Goal: Task Accomplishment & Management: Manage account settings

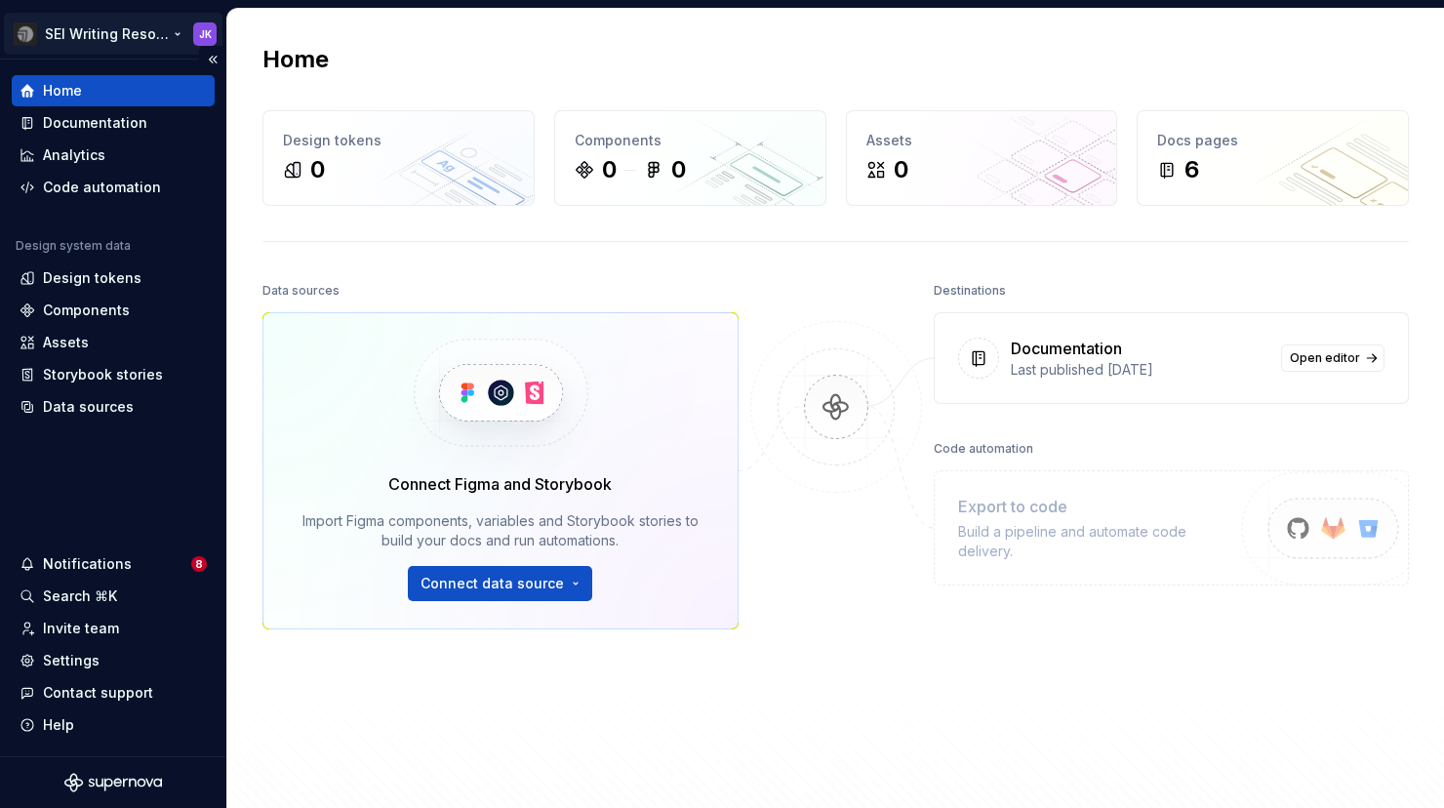
click at [174, 26] on html "SEI Writing Resources JK Home Documentation Analytics Code automation Design sy…" at bounding box center [722, 404] width 1444 height 808
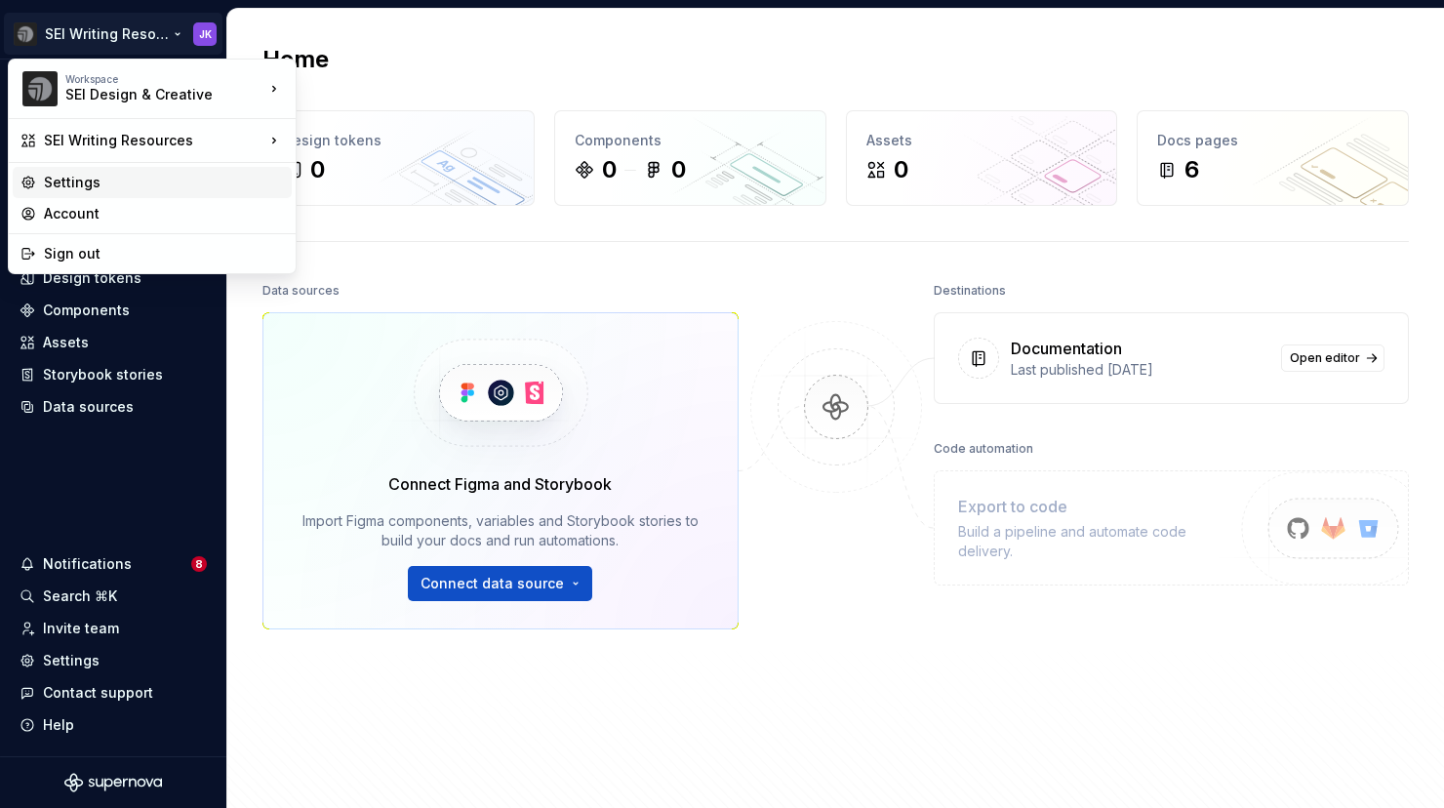
click at [81, 186] on div "Settings" at bounding box center [164, 183] width 240 height 20
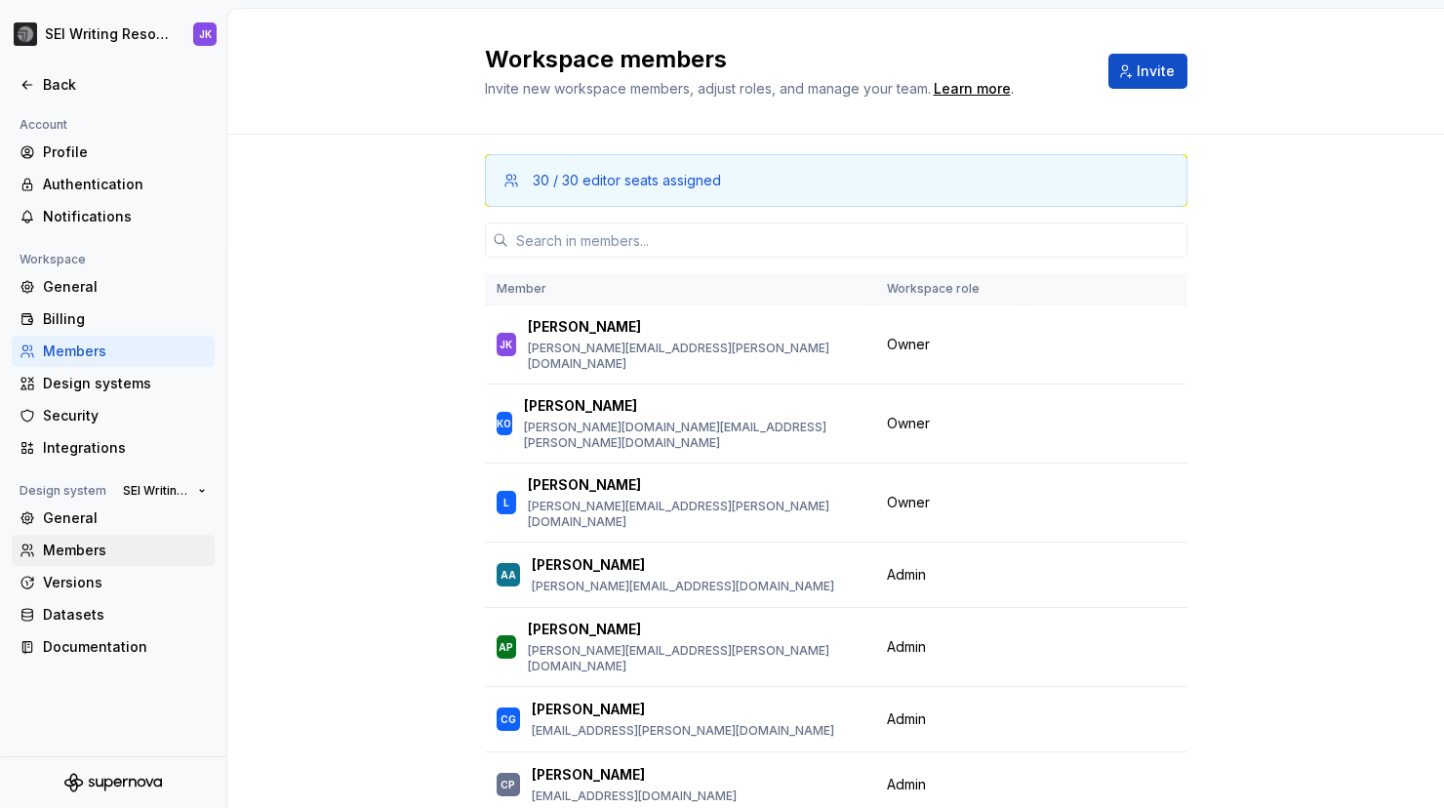
click at [81, 547] on div "Members" at bounding box center [125, 551] width 164 height 20
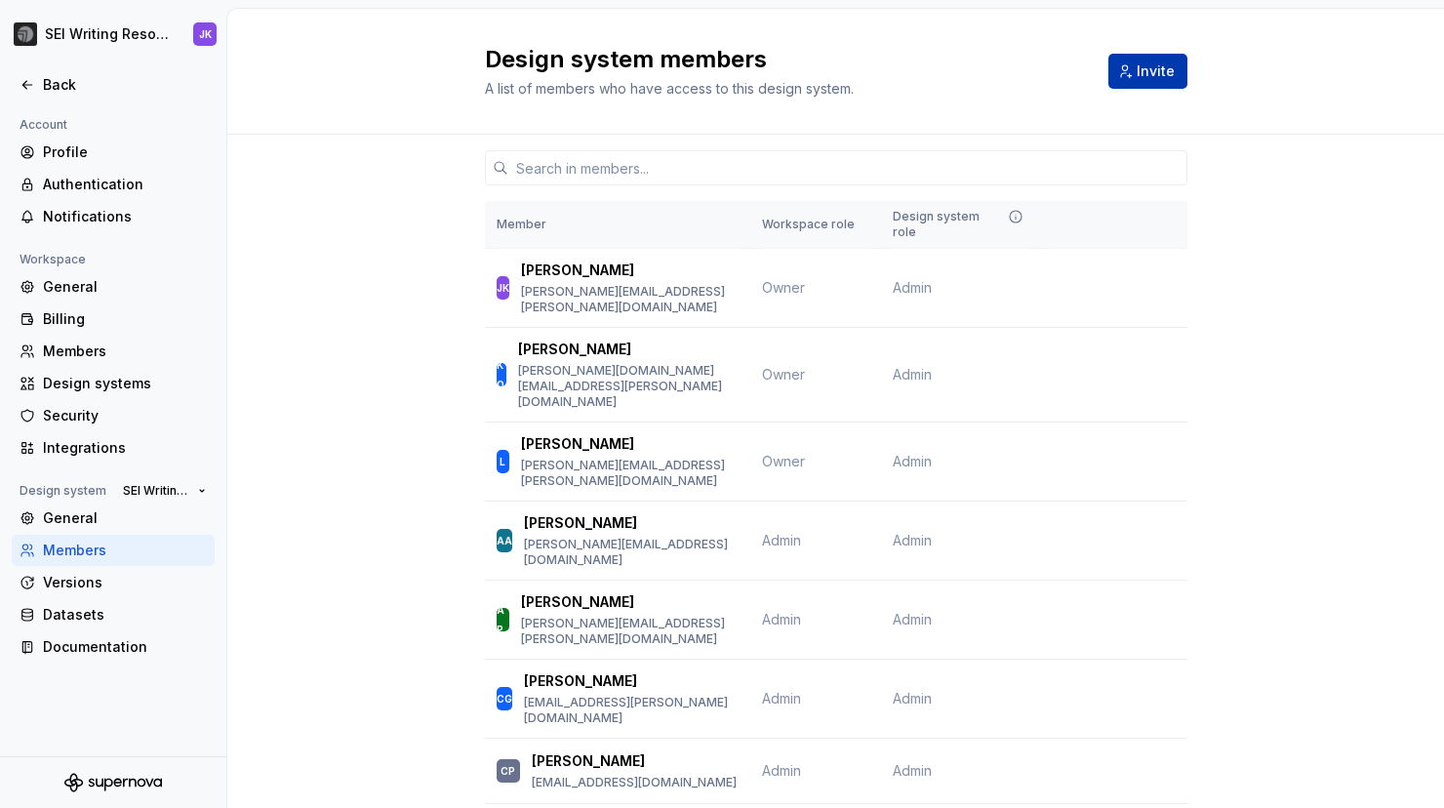
click at [1134, 63] on button "Invite" at bounding box center [1148, 71] width 79 height 35
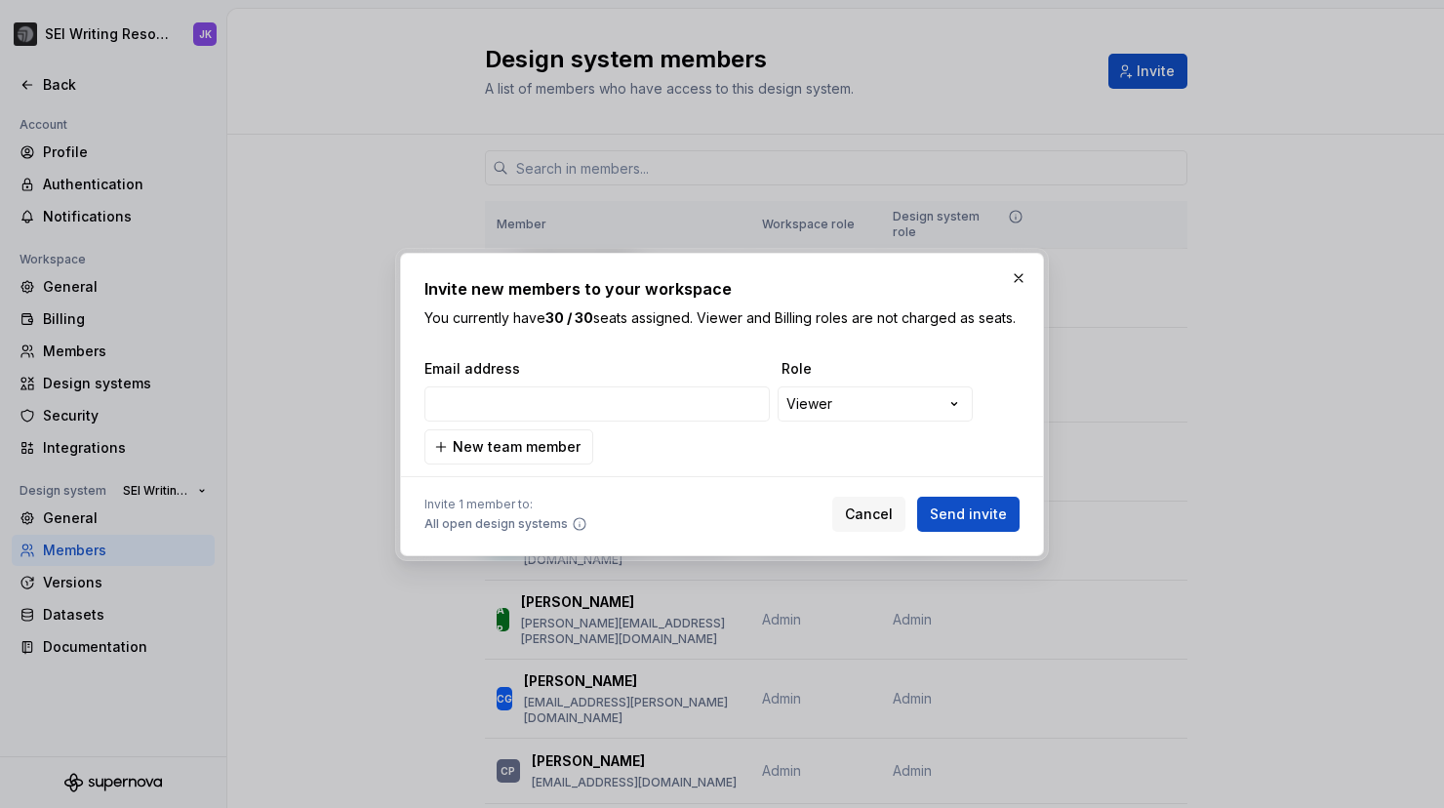
type input "mallory.rice@capella.edu"
click at [971, 513] on button "Send invite" at bounding box center [968, 514] width 102 height 35
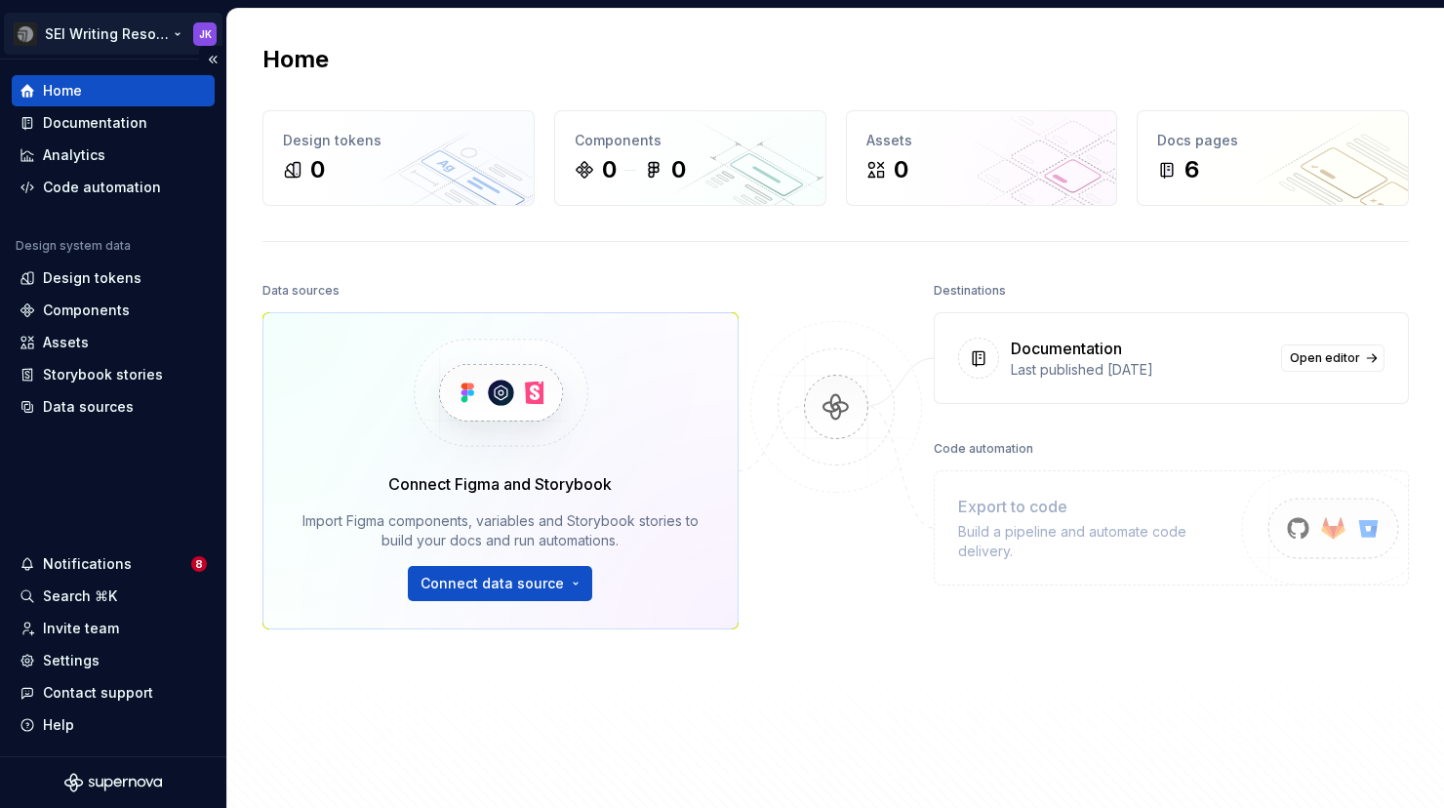
click at [199, 40] on html "SEI Writing Resources JK Home Documentation Analytics Code automation Design sy…" at bounding box center [722, 404] width 1444 height 808
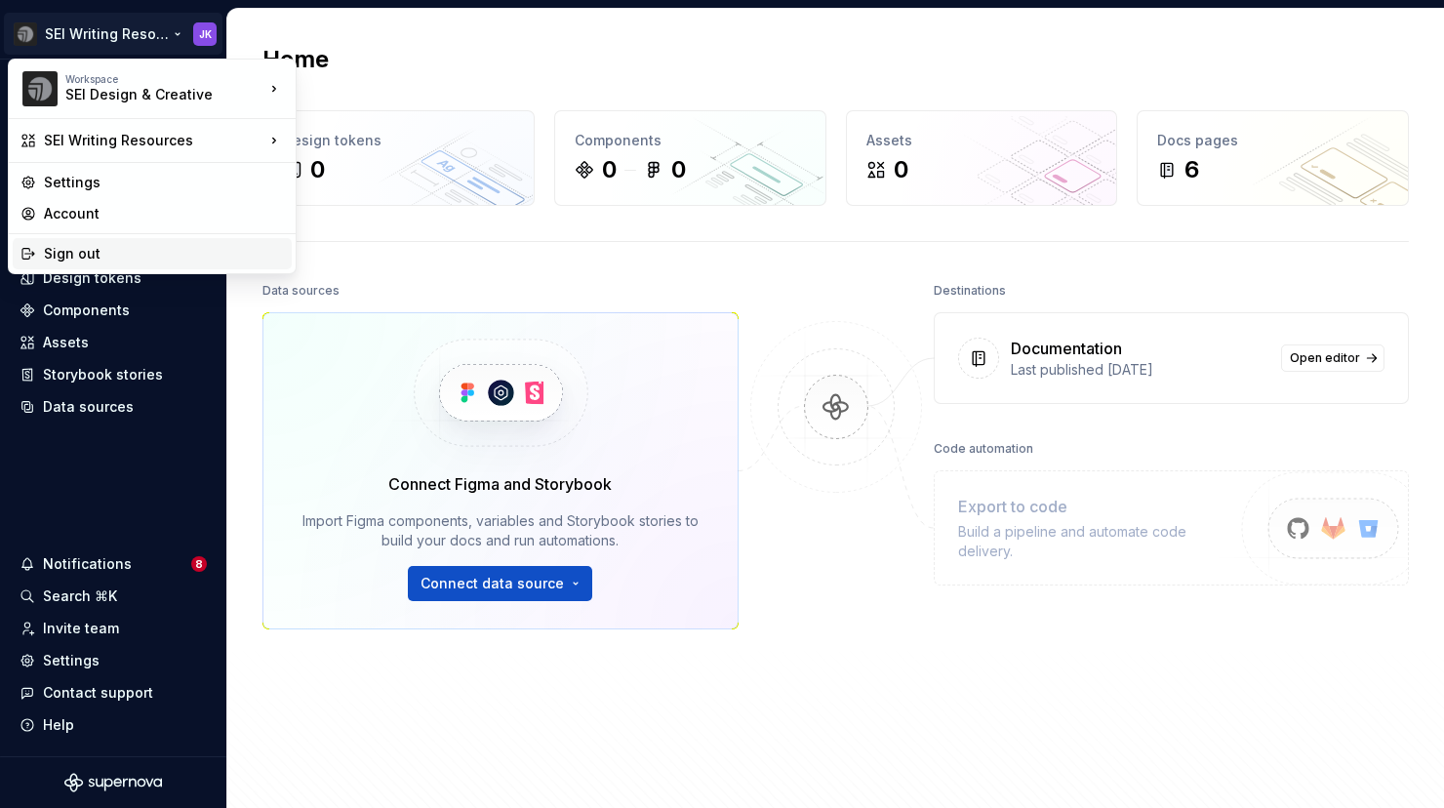
click at [86, 249] on div "Sign out" at bounding box center [164, 254] width 240 height 20
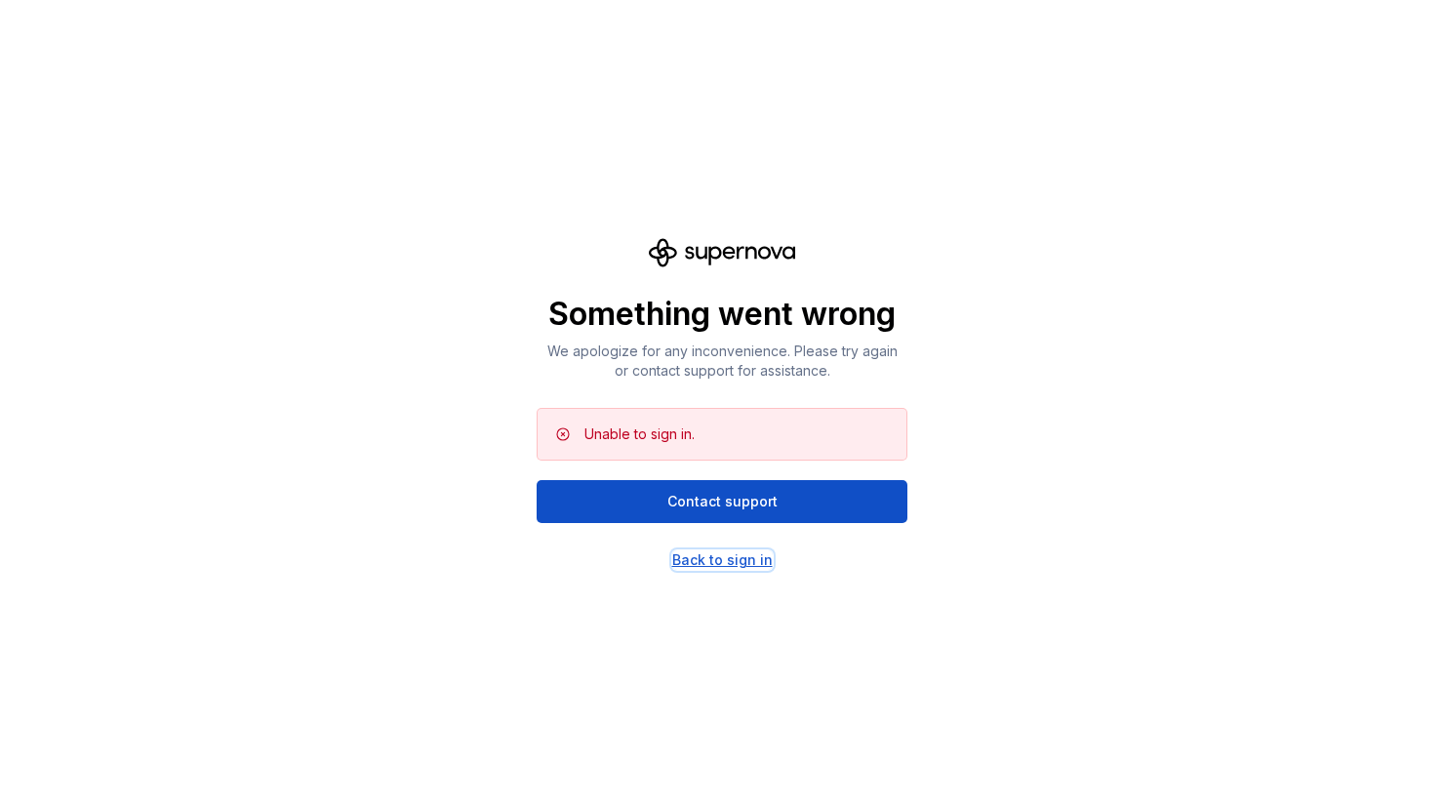
click at [729, 554] on div "Back to sign in" at bounding box center [722, 560] width 101 height 20
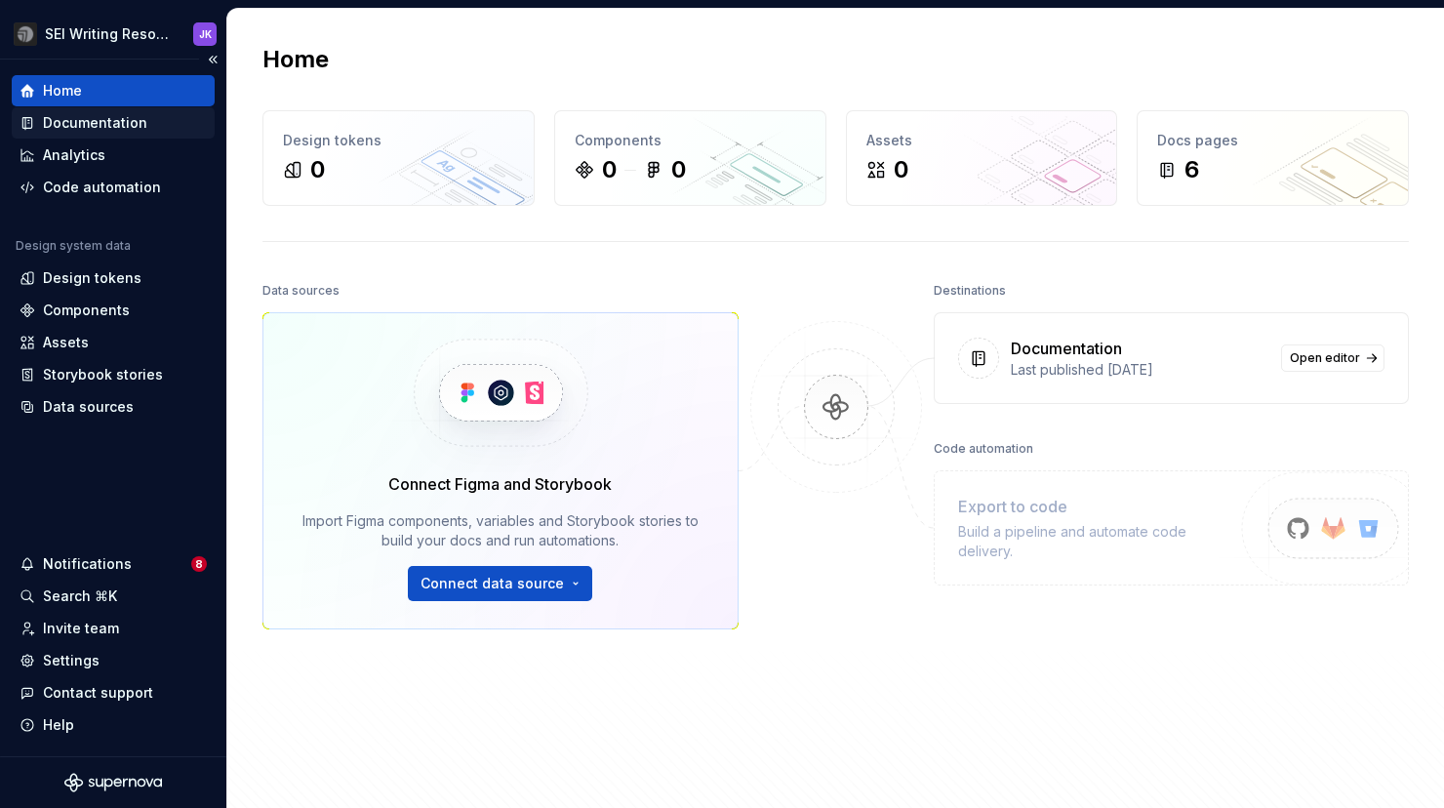
click at [77, 129] on div "Documentation" at bounding box center [95, 123] width 104 height 20
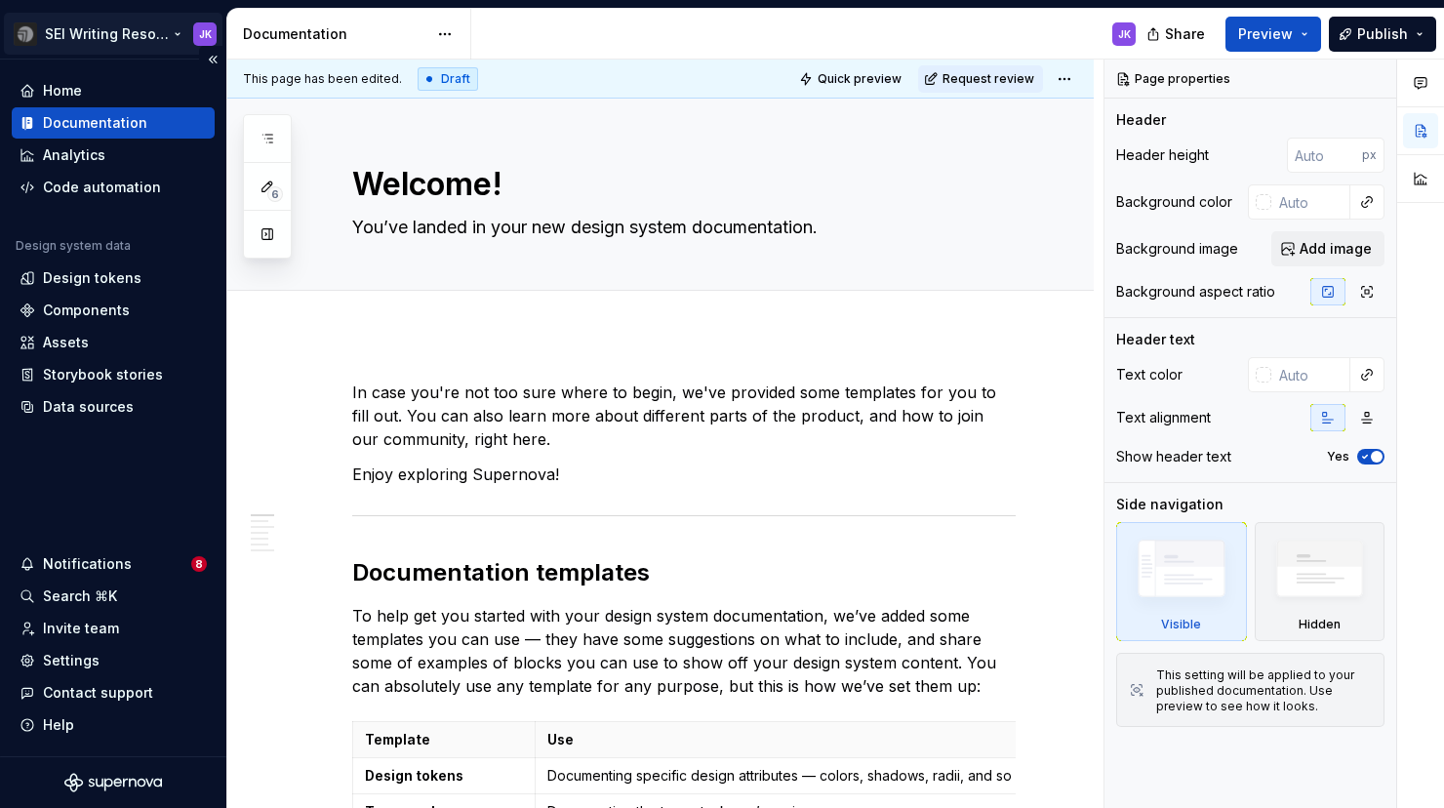
click at [210, 38] on html "SEI Writing Resources JK Home Documentation Analytics Code automation Design sy…" at bounding box center [722, 404] width 1444 height 808
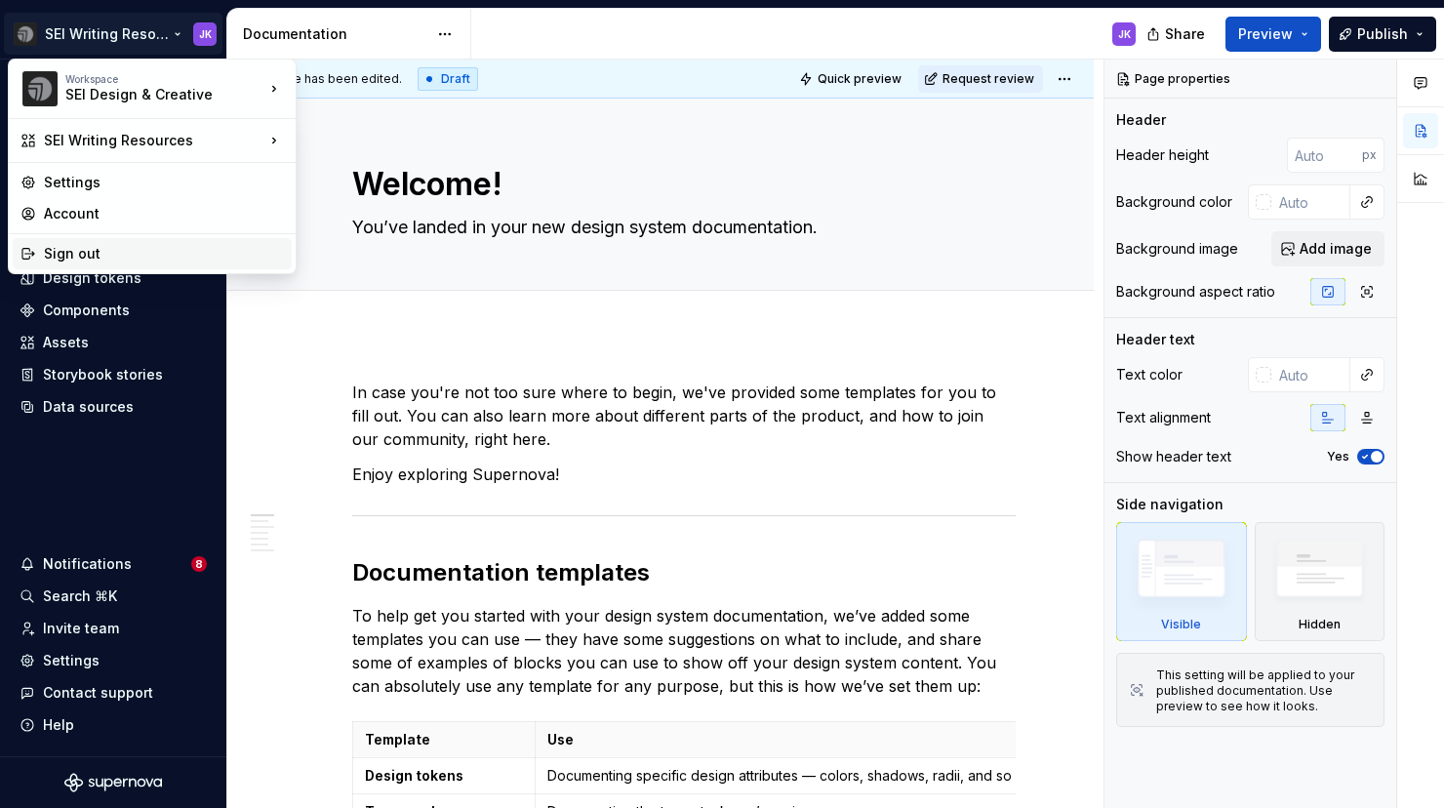
click at [154, 251] on div "Sign out" at bounding box center [164, 254] width 240 height 20
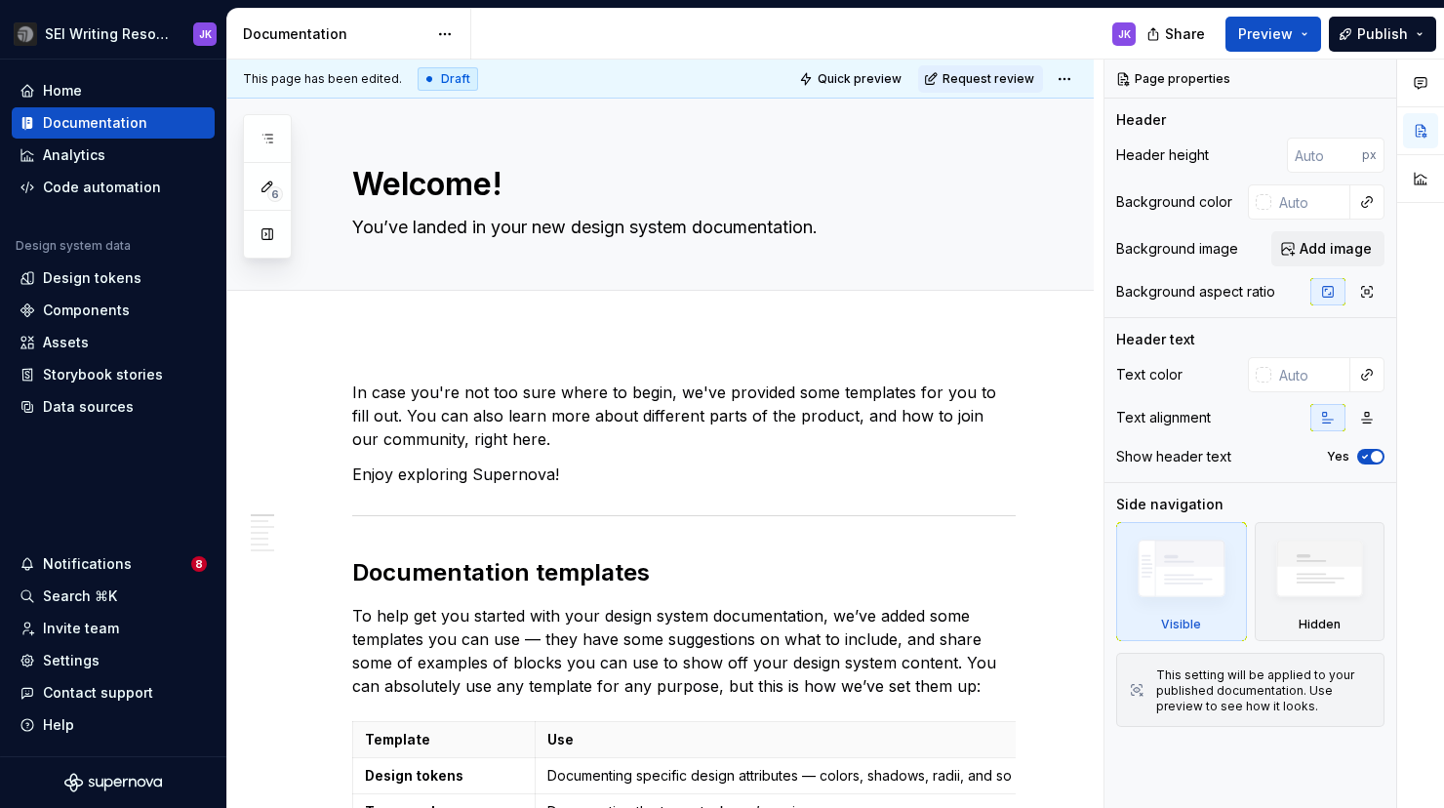
type textarea "*"
